Goal: Task Accomplishment & Management: Manage account settings

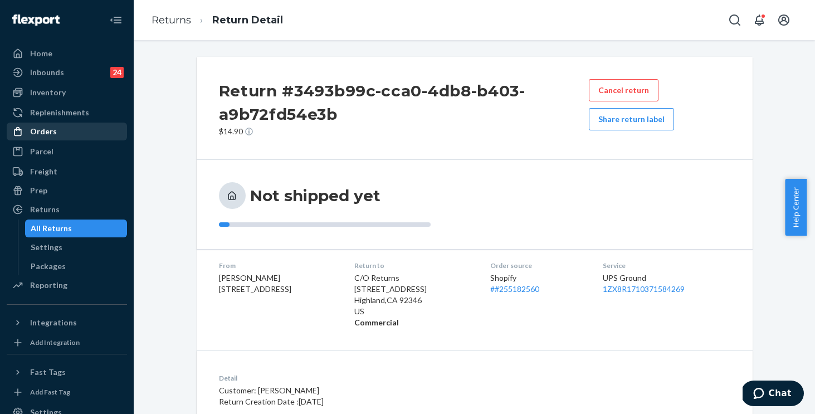
drag, startPoint x: 50, startPoint y: 131, endPoint x: 56, endPoint y: 133, distance: 6.2
click at [50, 131] on div "Orders" at bounding box center [43, 131] width 27 height 11
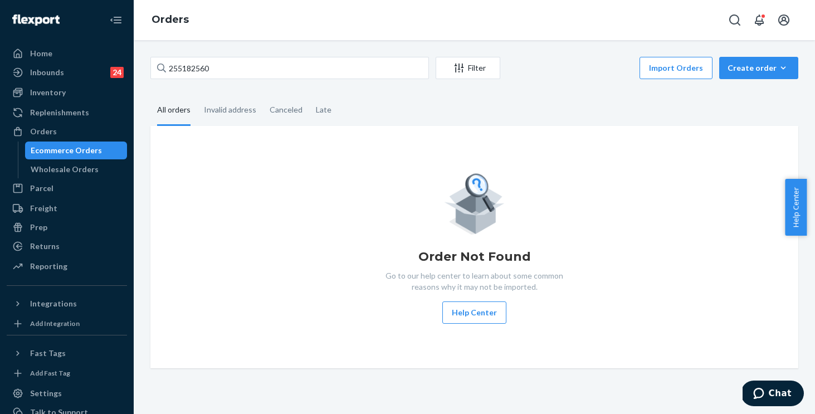
click at [316, 87] on div "255182560 Filter Import Orders Create order Ecommerce order Removal order All o…" at bounding box center [474, 212] width 664 height 311
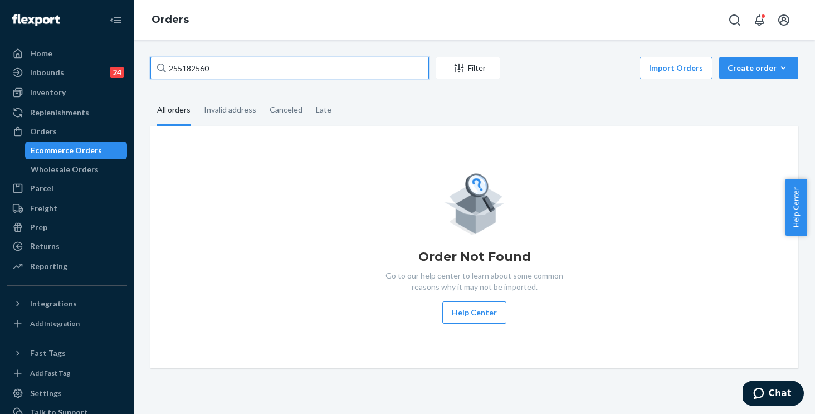
click at [320, 73] on input "255182560" at bounding box center [289, 68] width 278 height 22
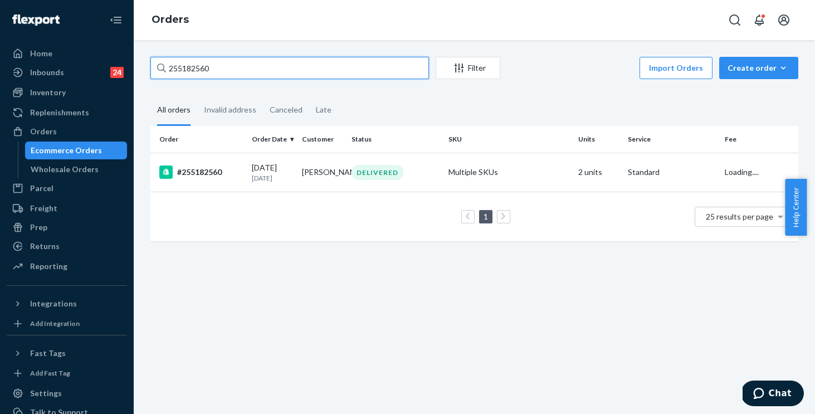
drag, startPoint x: 258, startPoint y: 61, endPoint x: 123, endPoint y: 51, distance: 135.2
click at [123, 51] on div "Home Inbounds 24 Shipping Plans Problems 24 Inventory Products Replenishments O…" at bounding box center [407, 207] width 815 height 414
paste input "014694"
type input "255014694"
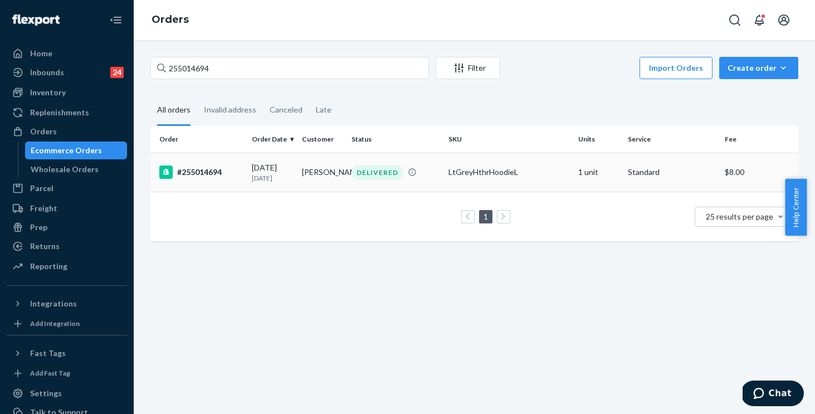
click at [426, 179] on div "DELIVERED" at bounding box center [395, 172] width 92 height 15
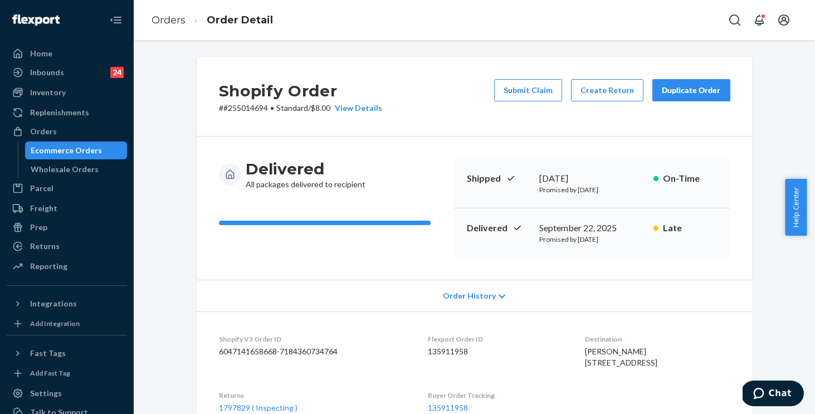
click at [683, 92] on div "Duplicate Order" at bounding box center [690, 90] width 59 height 11
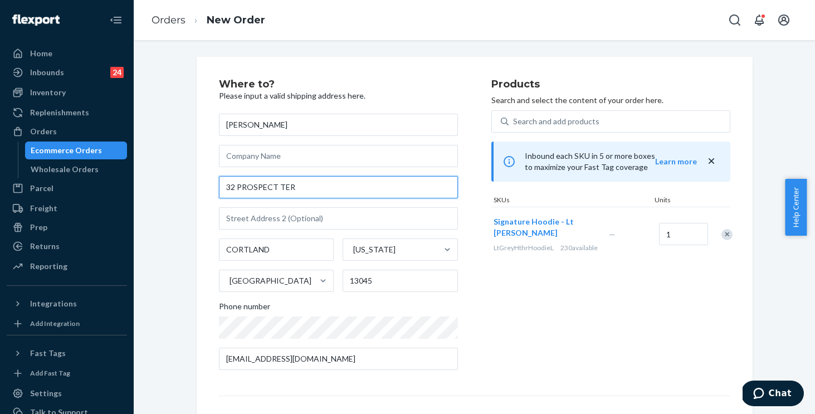
click at [301, 187] on input "32 PROSPECT TER" at bounding box center [338, 187] width 239 height 22
drag, startPoint x: 293, startPoint y: 187, endPoint x: 201, endPoint y: 175, distance: 93.2
click at [201, 175] on div "Where to? Please input a valid shipping address here. [PERSON_NAME] [STREET_ADD…" at bounding box center [475, 310] width 556 height 506
paste input "[STREET_ADDRESS]"
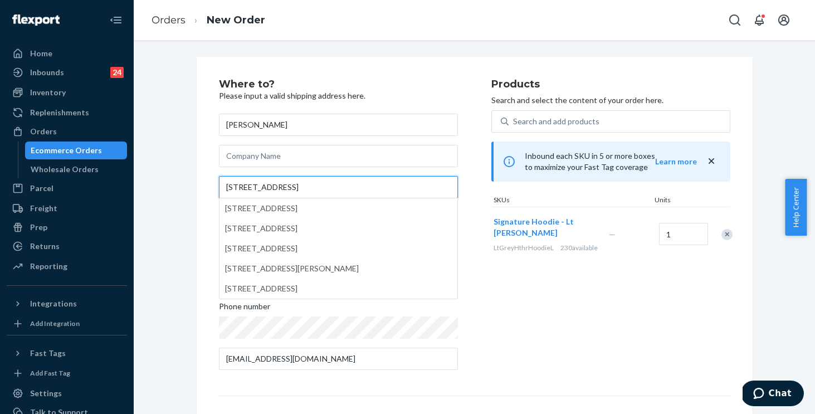
type input "[STREET_ADDRESS]"
click at [201, 174] on div "Where to? Please input a valid shipping address here. [PERSON_NAME] [STREET_ADD…" at bounding box center [475, 310] width 556 height 506
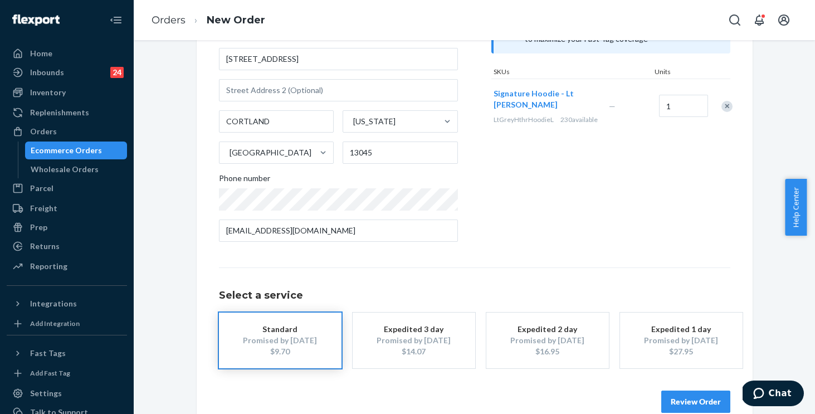
scroll to position [149, 0]
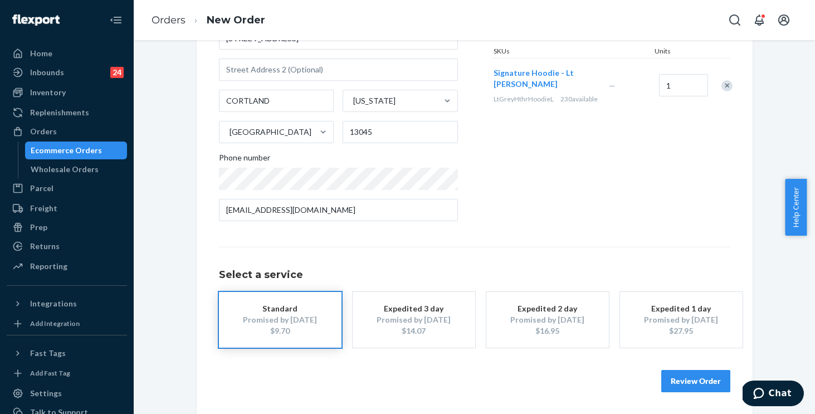
click at [700, 383] on button "Review Order" at bounding box center [695, 381] width 69 height 22
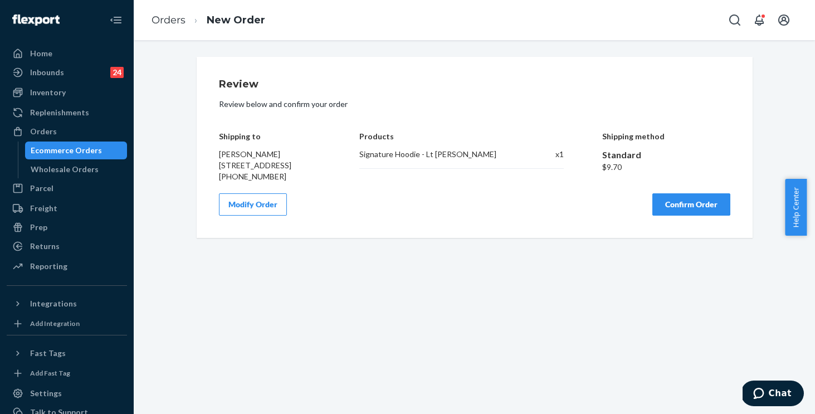
scroll to position [0, 0]
click at [681, 215] on button "Confirm Order" at bounding box center [691, 204] width 78 height 22
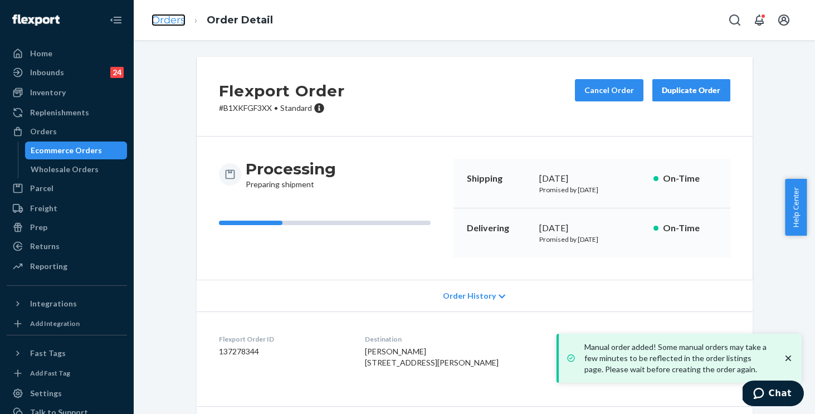
click at [167, 26] on link "Orders" at bounding box center [168, 20] width 34 height 12
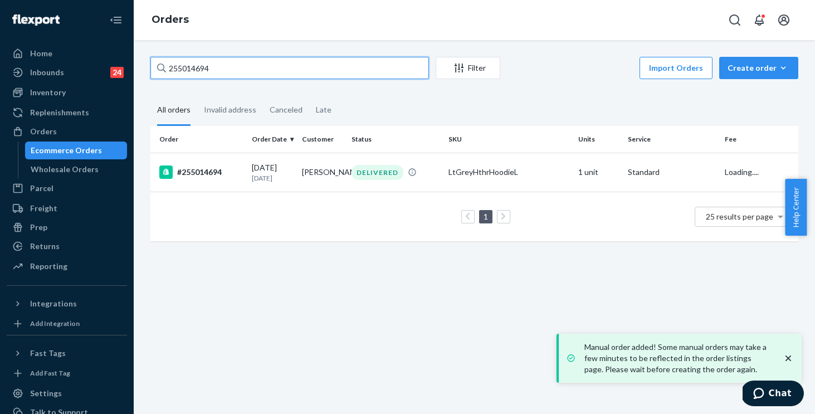
click at [309, 66] on input "255014694" at bounding box center [289, 68] width 278 height 22
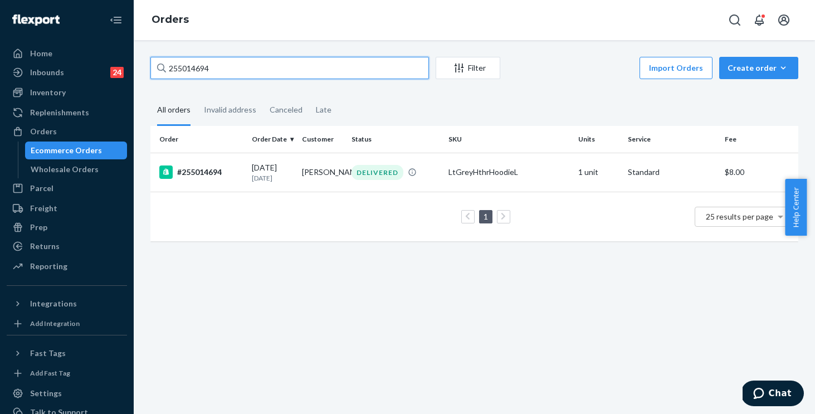
click at [110, 14] on div "Home Inbounds 24 Shipping Plans Problems 24 Inventory Products Replenishments O…" at bounding box center [407, 207] width 815 height 414
paste input "167877"
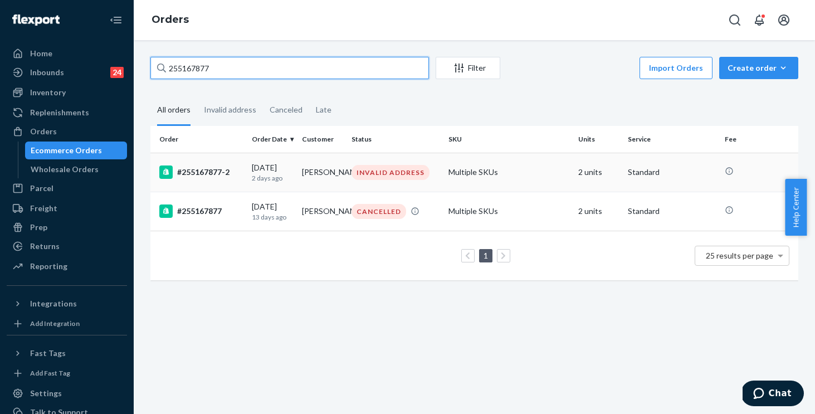
type input "255167877"
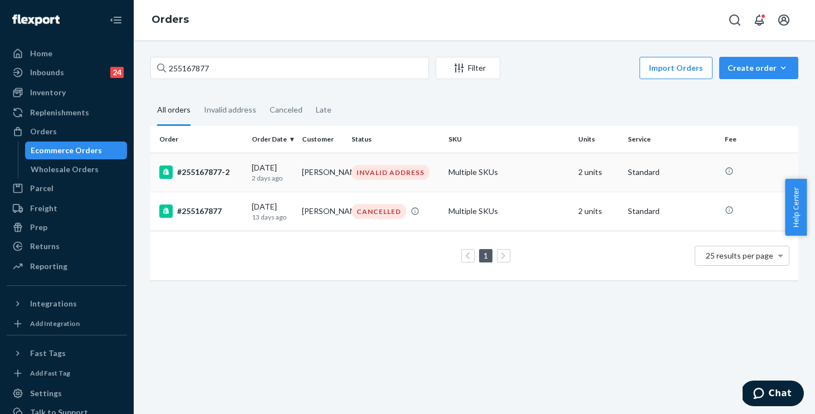
click at [521, 169] on td "Multiple SKUs" at bounding box center [509, 172] width 130 height 39
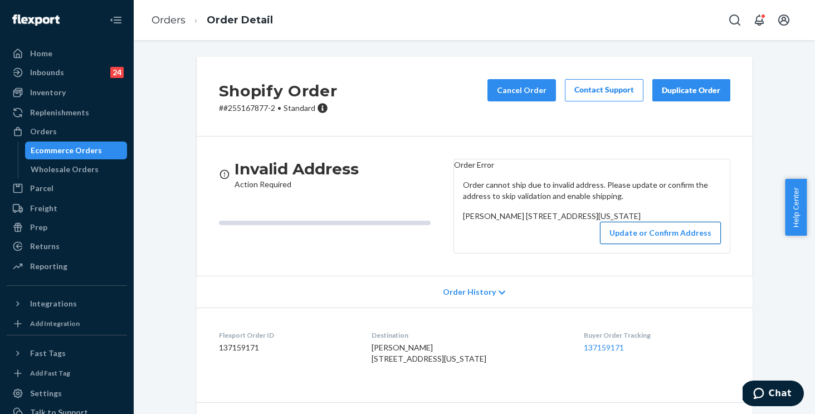
click at [654, 244] on button "Update or Confirm Address" at bounding box center [660, 233] width 121 height 22
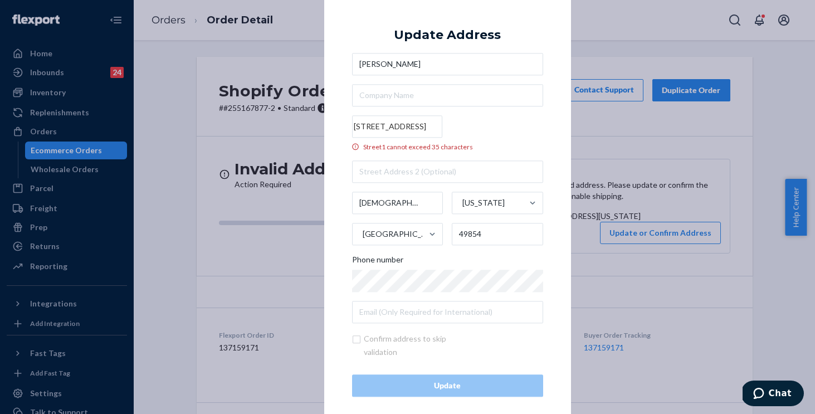
drag, startPoint x: 429, startPoint y: 127, endPoint x: 512, endPoint y: 126, distance: 82.4
click at [442, 126] on input "[STREET_ADDRESS]" at bounding box center [397, 126] width 90 height 22
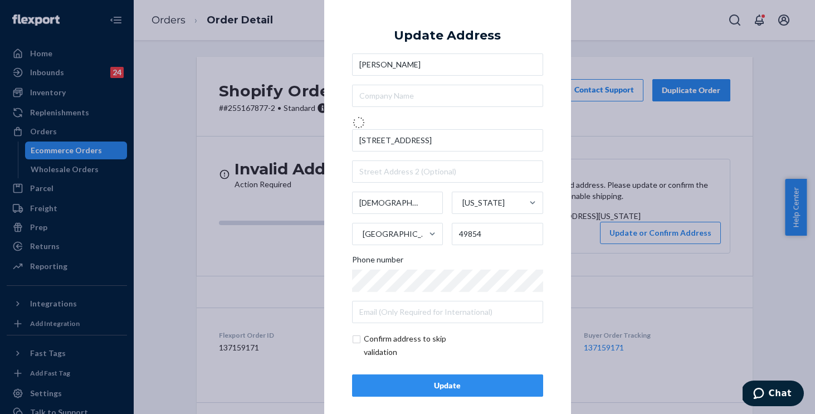
type input "[STREET_ADDRESS]"
type input "[GEOGRAPHIC_DATA]"
type input "60610"
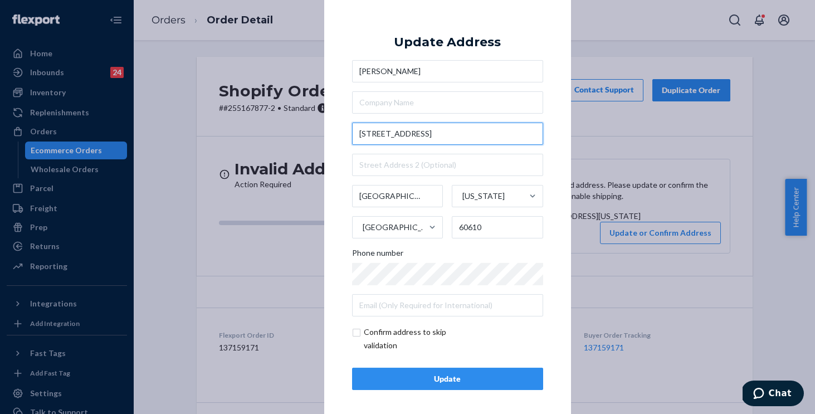
click at [437, 134] on input "[STREET_ADDRESS]" at bounding box center [447, 133] width 191 height 22
drag, startPoint x: 411, startPoint y: 133, endPoint x: 305, endPoint y: 120, distance: 107.1
click at [305, 120] on div "× Update Address [PERSON_NAME][GEOGRAPHIC_DATA][STREET_ADDRESS][US_STATE] Phone…" at bounding box center [407, 207] width 815 height 414
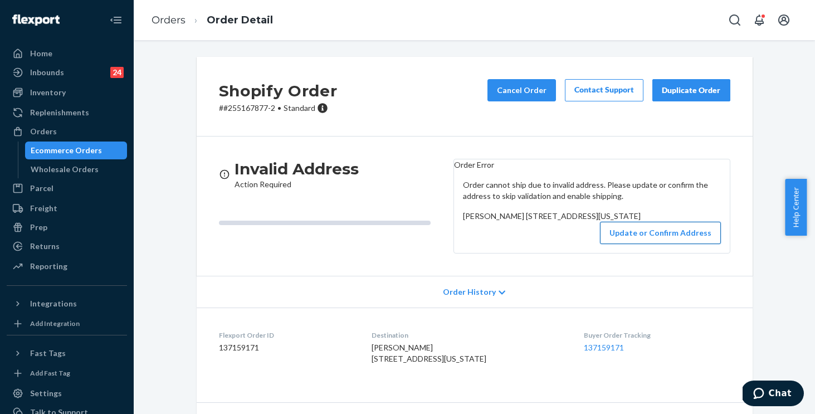
click at [630, 244] on button "Update or Confirm Address" at bounding box center [660, 233] width 121 height 22
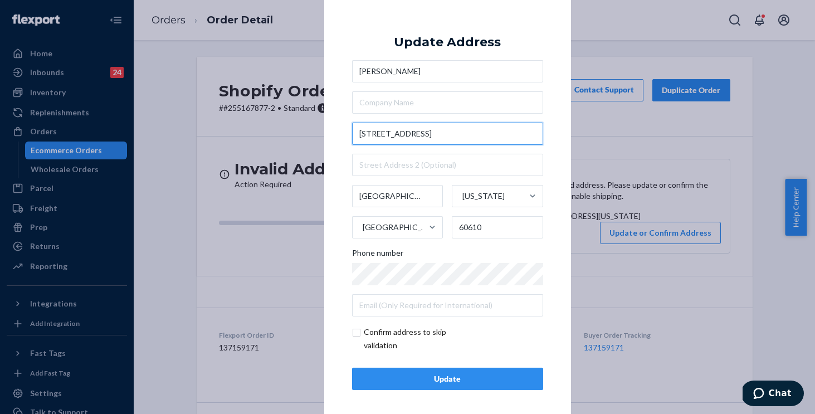
drag, startPoint x: 430, startPoint y: 136, endPoint x: 306, endPoint y: 116, distance: 126.3
click at [306, 116] on div "× Update Address [PERSON_NAME][GEOGRAPHIC_DATA][STREET_ADDRESS][US_STATE] Phone…" at bounding box center [407, 207] width 815 height 414
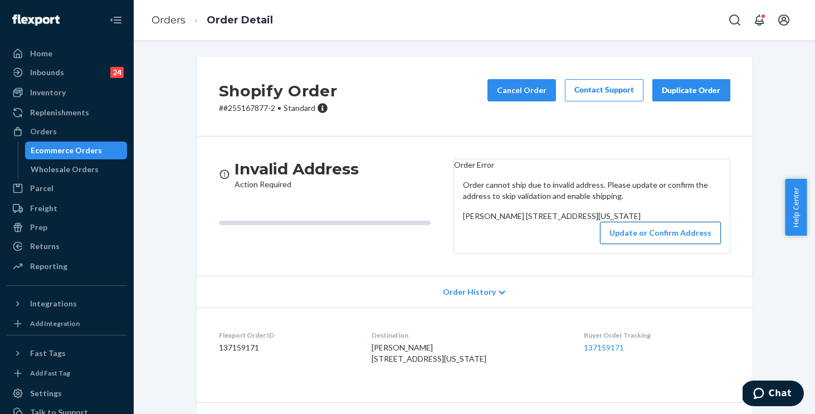
click at [668, 244] on button "Update or Confirm Address" at bounding box center [660, 233] width 121 height 22
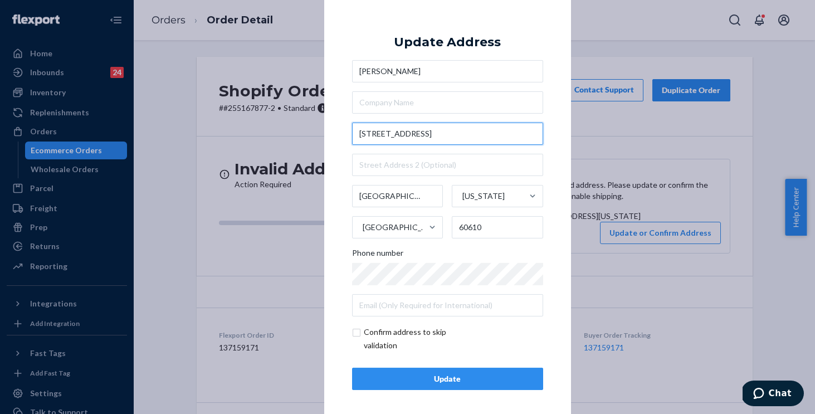
click at [424, 133] on input "[STREET_ADDRESS]" at bounding box center [447, 133] width 191 height 22
drag, startPoint x: 383, startPoint y: 133, endPoint x: 349, endPoint y: 132, distance: 34.5
click at [352, 132] on input "[STREET_ADDRESS]" at bounding box center [447, 133] width 191 height 22
paste input "[GEOGRAPHIC_DATA]"
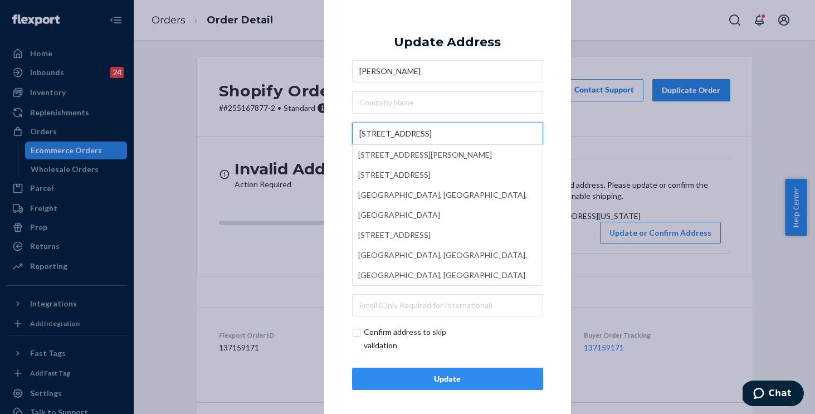
type input "[STREET_ADDRESS]"
click at [338, 140] on div "× Update Address [PERSON_NAME][GEOGRAPHIC_DATA] [STREET_ADDRESS][PERSON_NAME] […" at bounding box center [447, 206] width 247 height 421
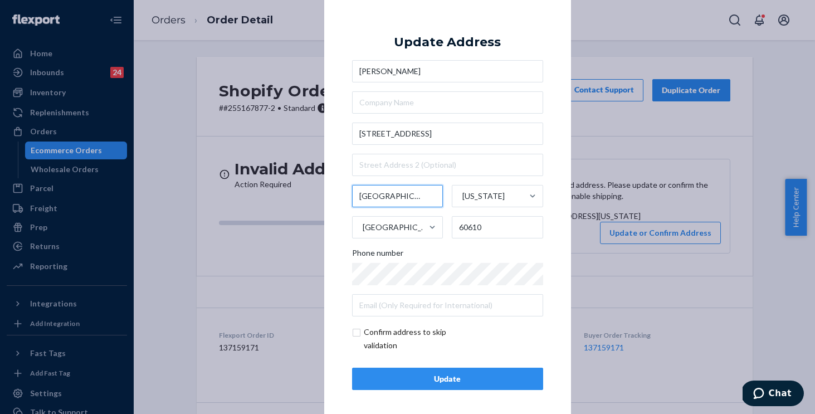
click at [402, 200] on input "[GEOGRAPHIC_DATA]" at bounding box center [397, 196] width 91 height 22
drag, startPoint x: 343, startPoint y: 191, endPoint x: 333, endPoint y: 189, distance: 10.3
click at [333, 189] on div "× Update Address [PERSON_NAME][GEOGRAPHIC_DATA][STREET_ADDRESS][US_STATE] Phone…" at bounding box center [447, 206] width 247 height 421
paste input "Marquette"
type input "Marquette"
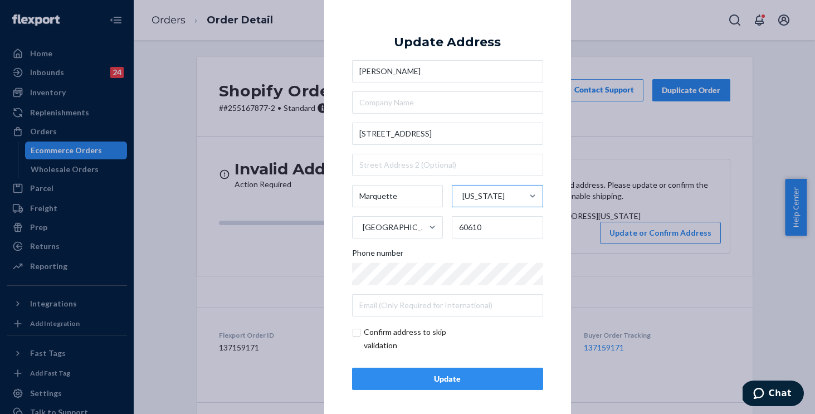
click at [493, 198] on div "[US_STATE]" at bounding box center [487, 195] width 70 height 33
click at [462, 198] on input "[US_STATE]" at bounding box center [461, 196] width 1 height 22
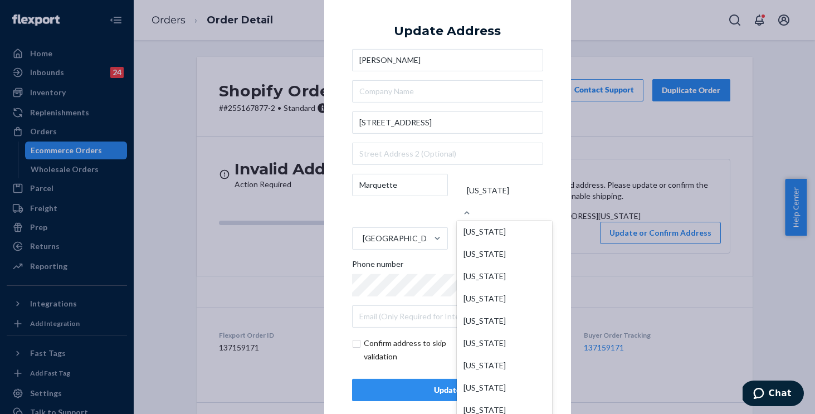
scroll to position [481, 0]
click at [467, 202] on input "option [US_STATE] focused, 25 of 59. 59 results available. Use Up and Down to c…" at bounding box center [465, 190] width 1 height 22
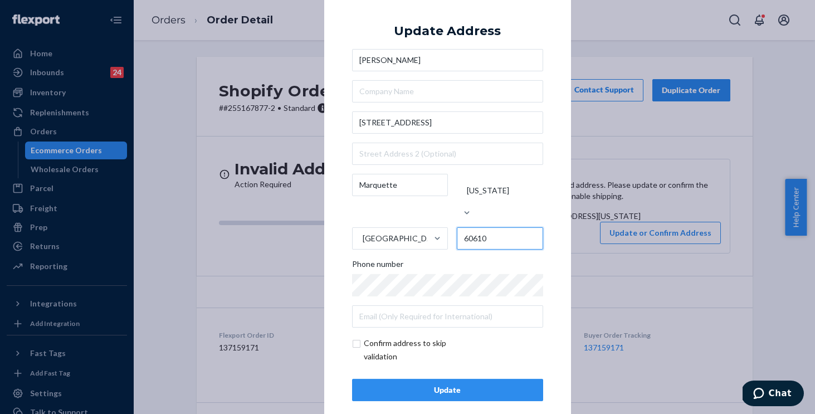
click at [511, 229] on input "60610" at bounding box center [500, 238] width 86 height 22
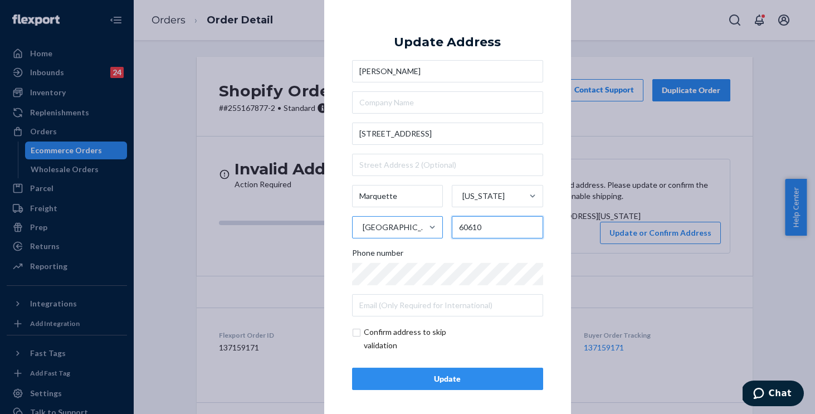
click at [413, 217] on div "Marquette [US_STATE][GEOGRAPHIC_DATA] 60610" at bounding box center [447, 211] width 191 height 53
paste input "49855"
type input "49855"
click at [544, 249] on div "× Update Address [PERSON_NAME][GEOGRAPHIC_DATA][STREET_ADDRESS][US_STATE] Phone…" at bounding box center [447, 206] width 247 height 421
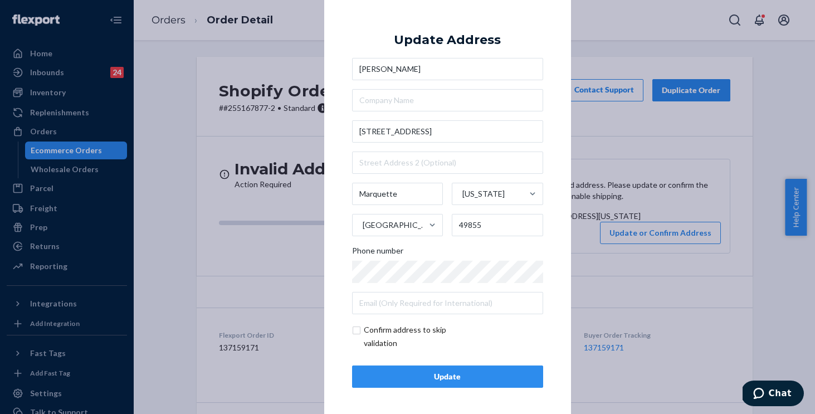
scroll to position [3, 0]
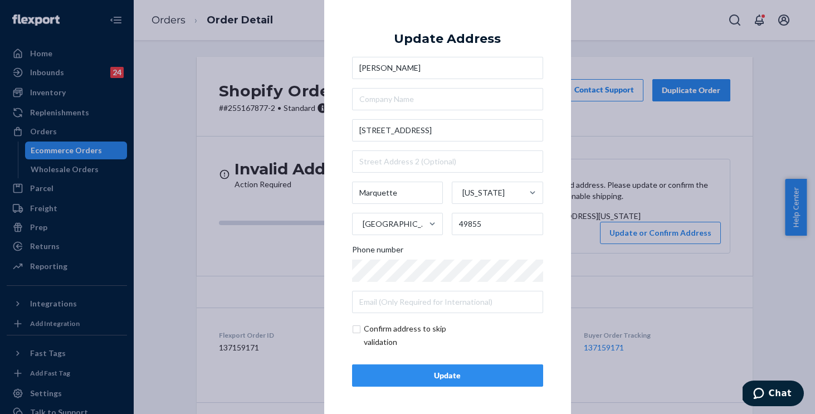
click at [357, 328] on input "checkbox" at bounding box center [416, 335] width 129 height 27
checkbox input "true"
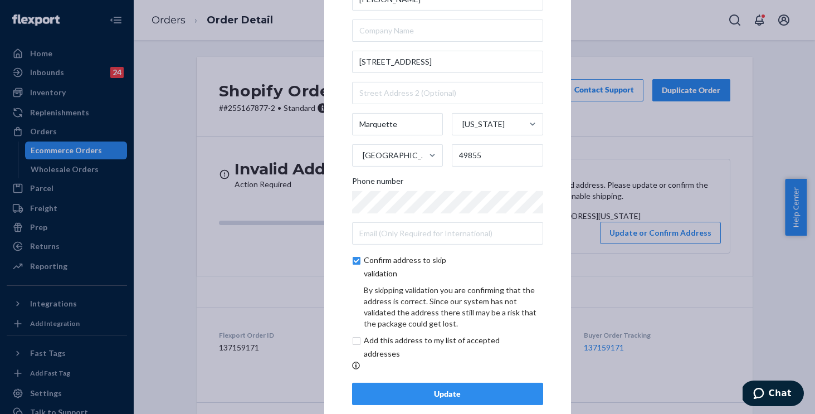
scroll to position [50, 0]
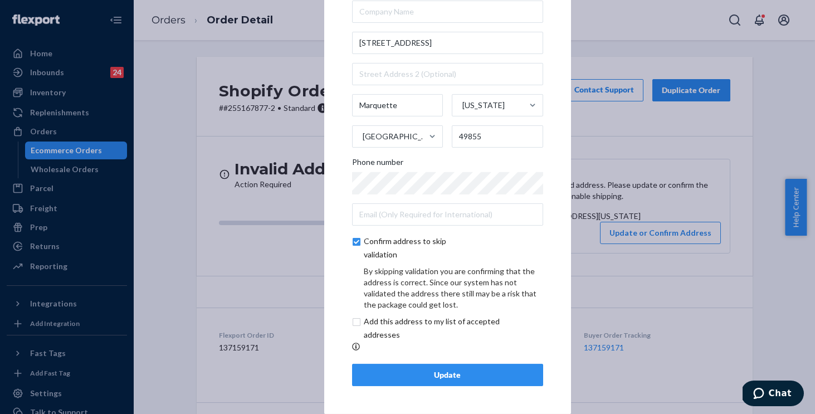
click at [434, 374] on div "Update" at bounding box center [447, 374] width 172 height 11
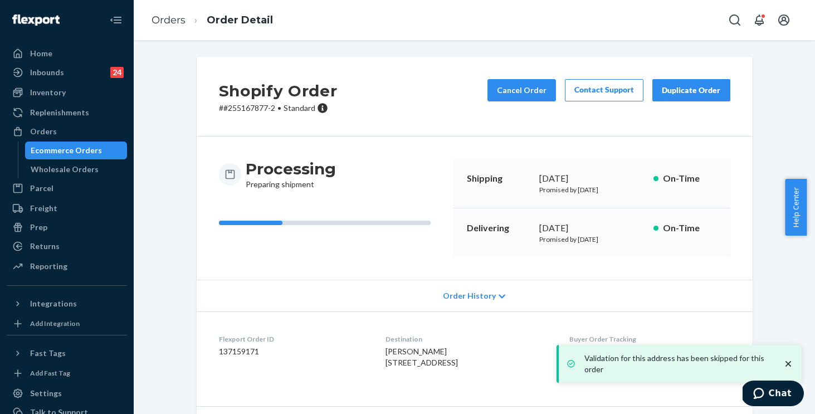
click at [333, 268] on div "Processing Preparing shipment Shipping [DATE] Promised by [DATE] On-Time Delive…" at bounding box center [475, 207] width 556 height 143
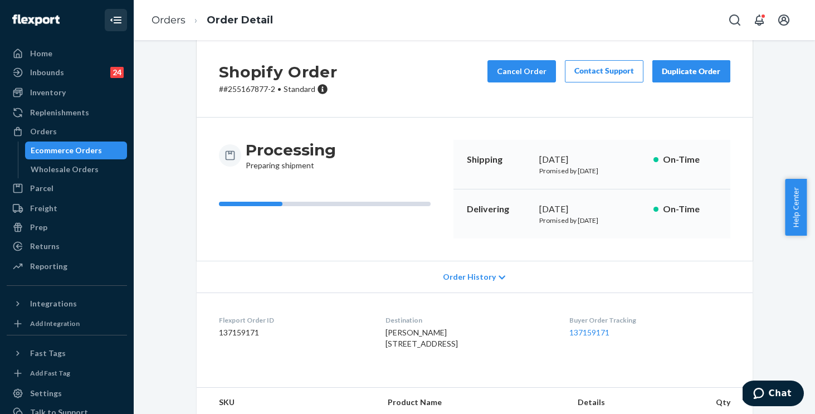
scroll to position [0, 0]
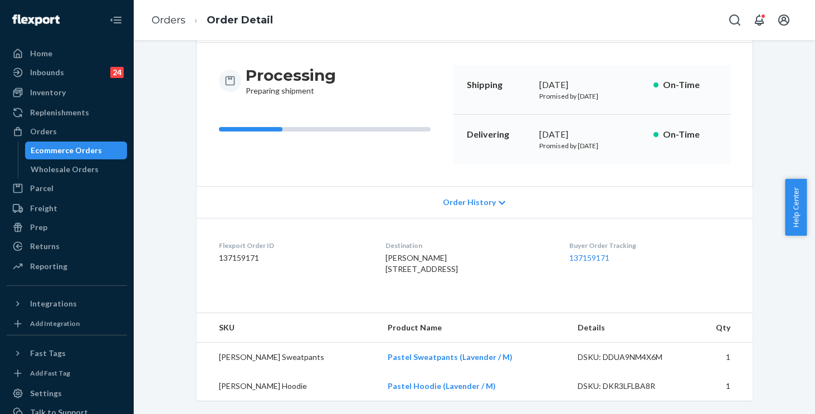
scroll to position [116, 0]
drag, startPoint x: 406, startPoint y: 275, endPoint x: 376, endPoint y: 248, distance: 40.2
click at [376, 248] on dl "Flexport Order ID 137159171 Destination Tamara Nadeau 230 Maple West Hall Marqu…" at bounding box center [475, 260] width 556 height 84
copy span "230 Maple West Hall Marquette, MI 49855 US"
